Goal: Task Accomplishment & Management: Use online tool/utility

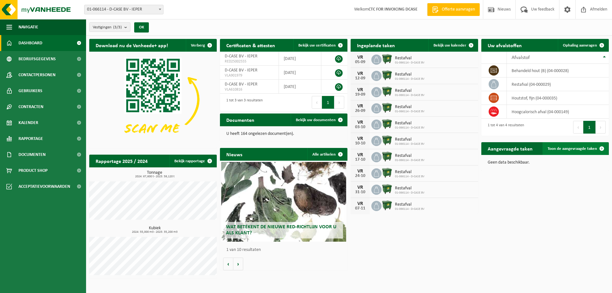
click at [581, 147] on span "Toon de aangevraagde taken" at bounding box center [572, 149] width 49 height 4
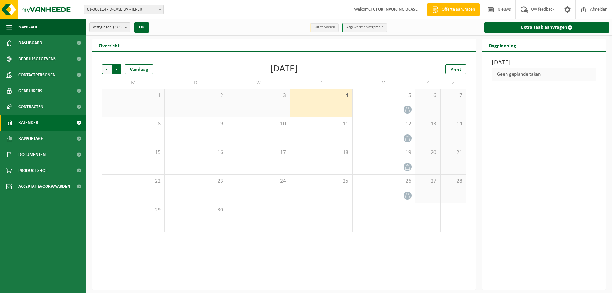
click at [104, 70] on span "Vorige" at bounding box center [107, 69] width 10 height 10
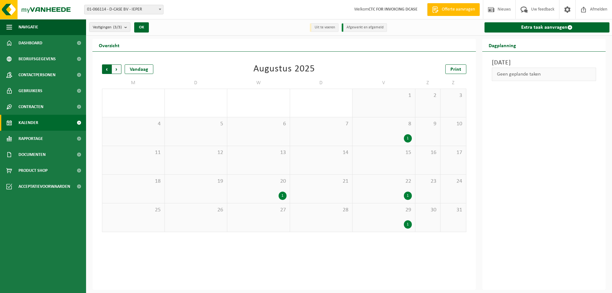
click at [113, 69] on span "Volgende" at bounding box center [117, 69] width 10 height 10
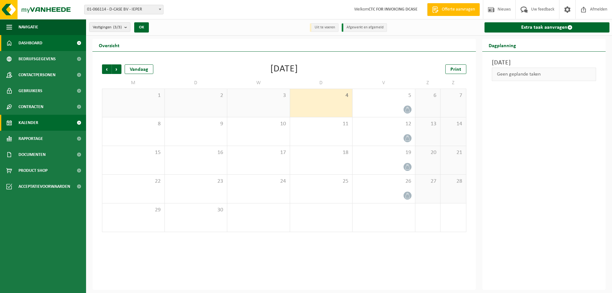
click at [35, 45] on span "Dashboard" at bounding box center [31, 43] width 24 height 16
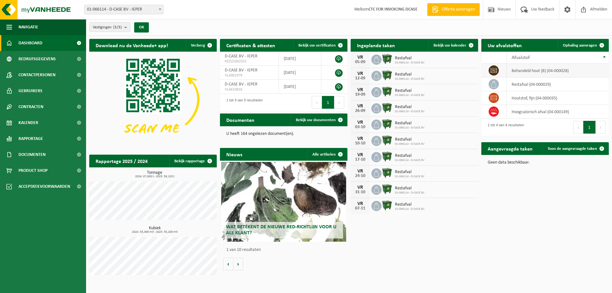
click at [529, 73] on td "behandeld hout (B) (04-000028)" at bounding box center [558, 71] width 102 height 14
click at [490, 67] on span at bounding box center [494, 70] width 10 height 10
click at [491, 69] on span at bounding box center [494, 70] width 10 height 10
click at [582, 41] on link "Ophaling aanvragen" at bounding box center [583, 45] width 50 height 13
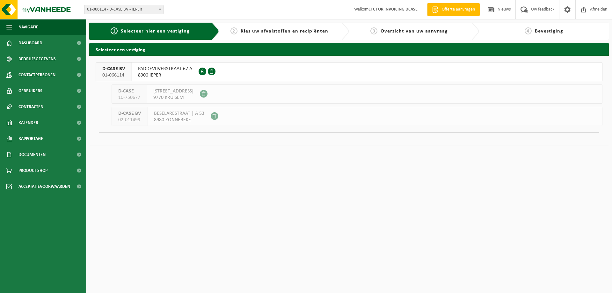
click at [172, 70] on span "PADDEVIJVERSTRAAT 67 A" at bounding box center [165, 69] width 54 height 6
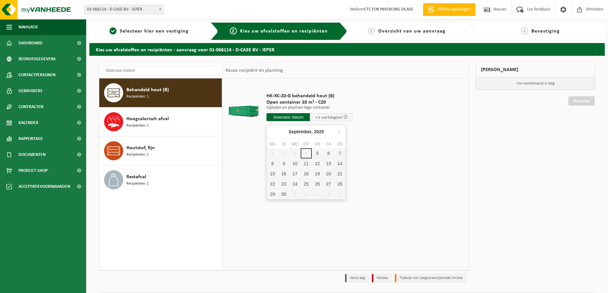
click at [299, 119] on input "text" at bounding box center [287, 117] width 43 height 8
click at [317, 153] on div "5" at bounding box center [317, 153] width 11 height 10
type input "Van 2025-09-05"
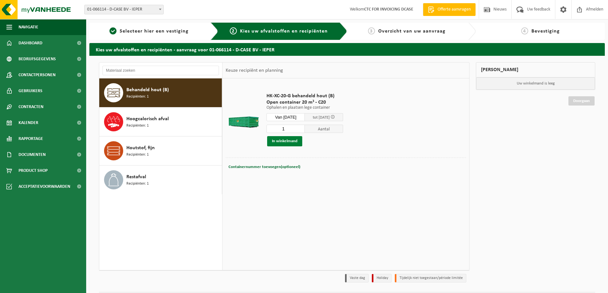
click at [278, 141] on button "In winkelmand" at bounding box center [284, 141] width 35 height 10
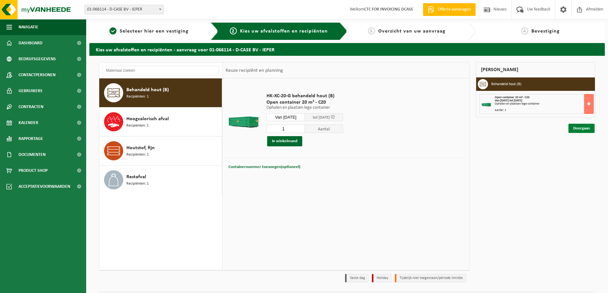
click at [585, 128] on link "Doorgaan" at bounding box center [581, 128] width 26 height 9
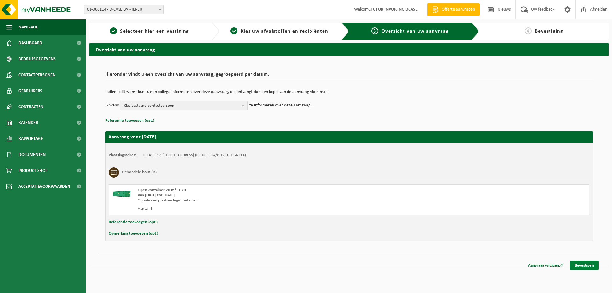
click at [584, 264] on link "Bevestigen" at bounding box center [584, 265] width 29 height 9
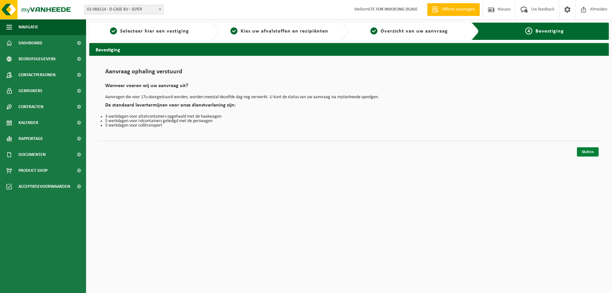
click at [588, 151] on link "Sluiten" at bounding box center [588, 151] width 22 height 9
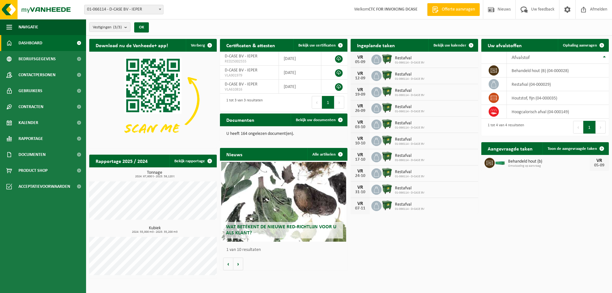
click at [539, 270] on div "Download nu de Vanheede+ app! Verberg Certificaten & attesten Bekijk uw certifi…" at bounding box center [349, 159] width 523 height 246
